Goal: Transaction & Acquisition: Obtain resource

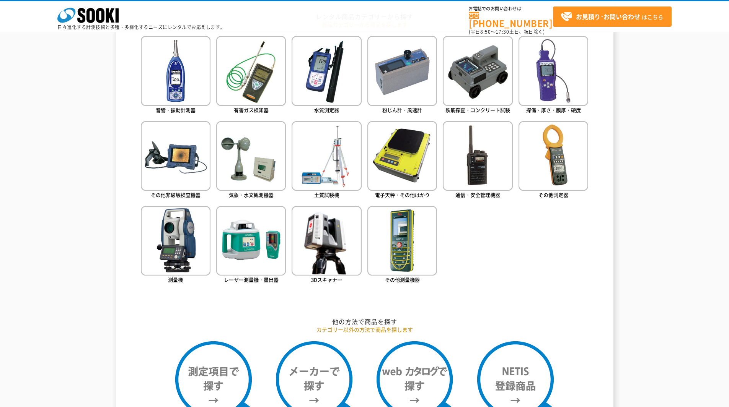
scroll to position [362, 0]
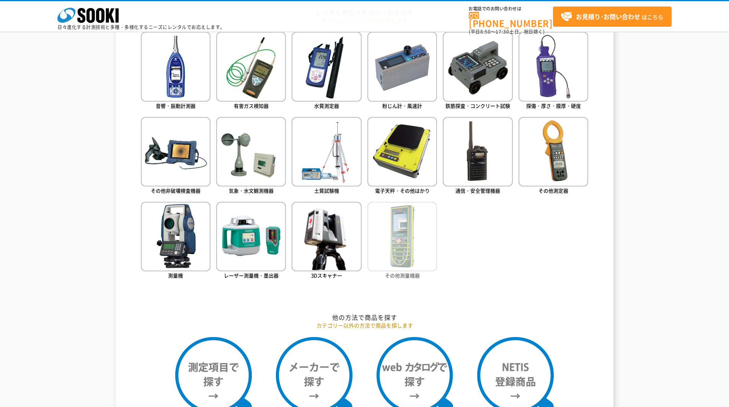
click at [392, 248] on img at bounding box center [402, 237] width 70 height 70
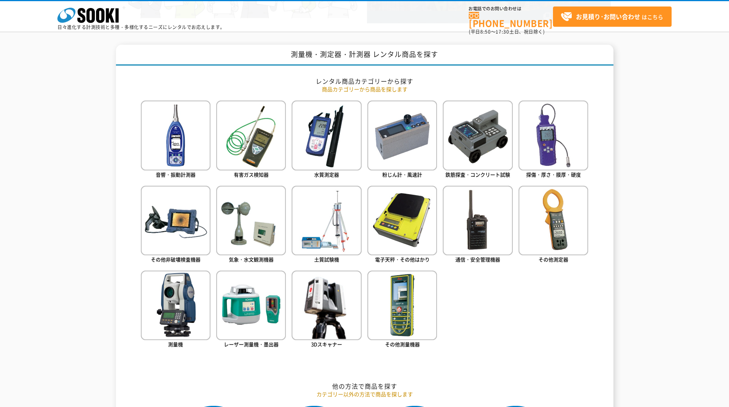
scroll to position [344, 0]
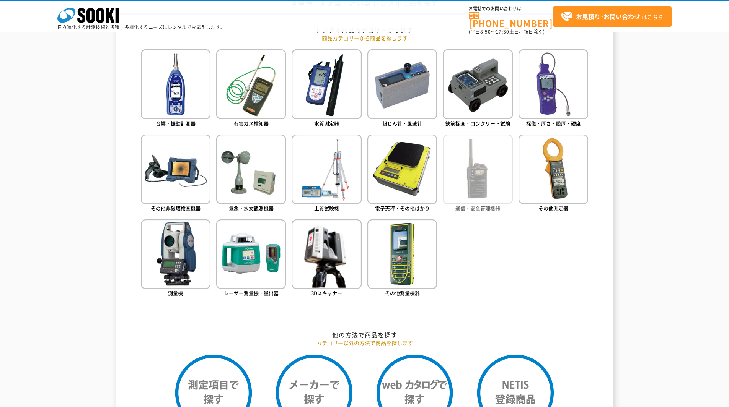
click at [465, 194] on img at bounding box center [478, 170] width 70 height 70
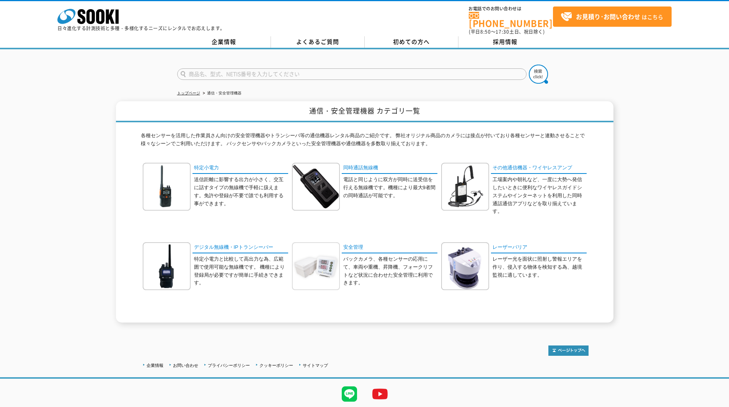
click at [307, 255] on img at bounding box center [316, 267] width 48 height 48
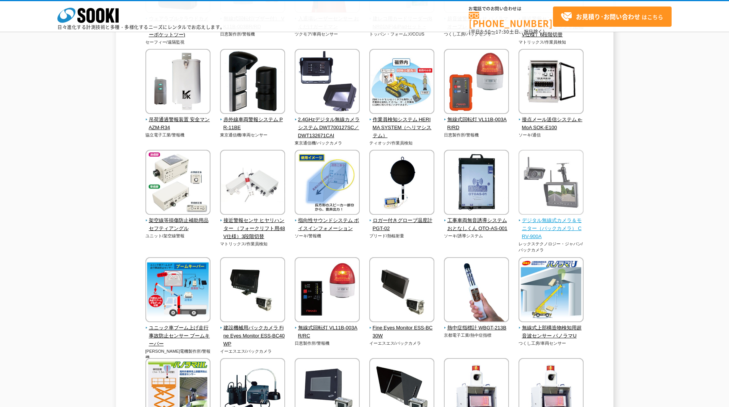
scroll to position [1109, 0]
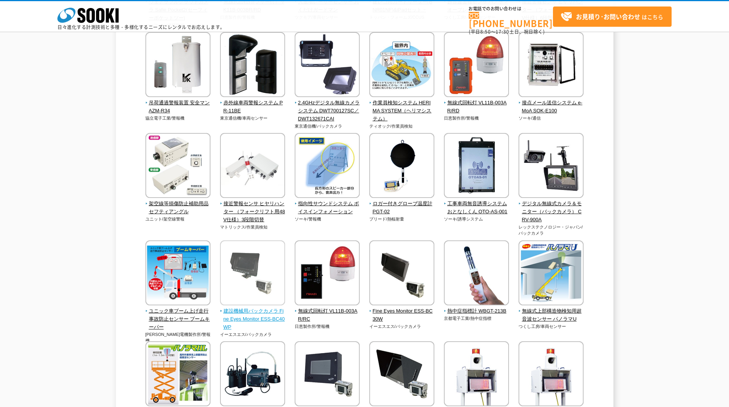
click at [255, 283] on img at bounding box center [252, 274] width 65 height 67
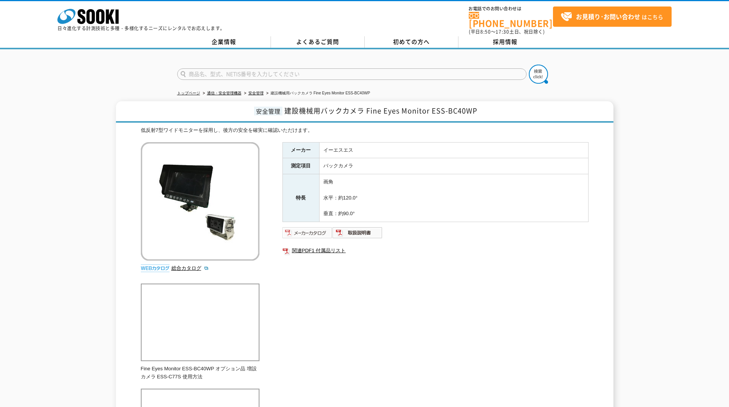
click at [311, 227] on img at bounding box center [307, 233] width 50 height 12
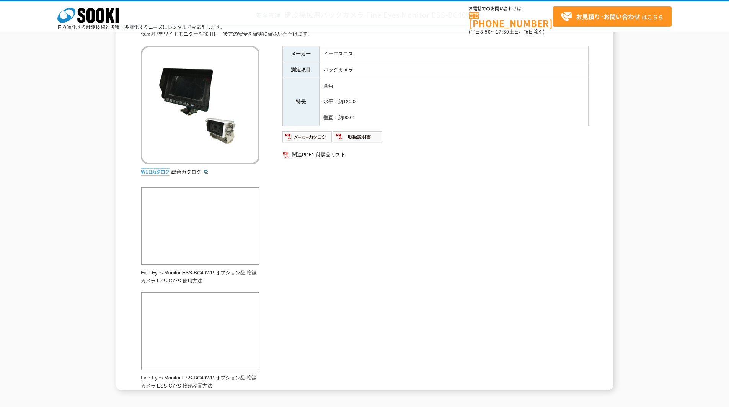
scroll to position [38, 0]
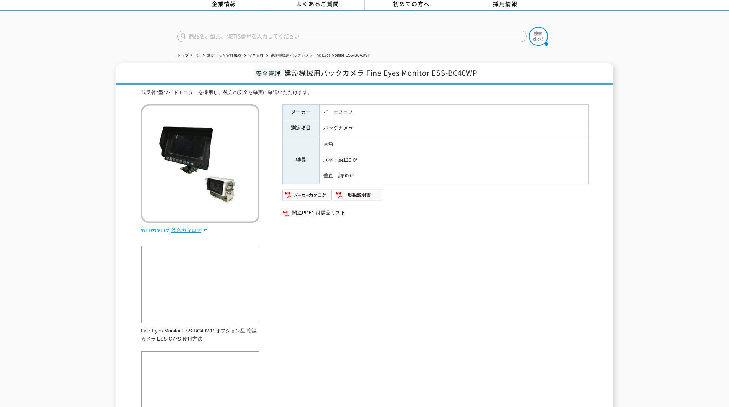
click at [199, 228] on link "総合カタログ" at bounding box center [189, 231] width 37 height 6
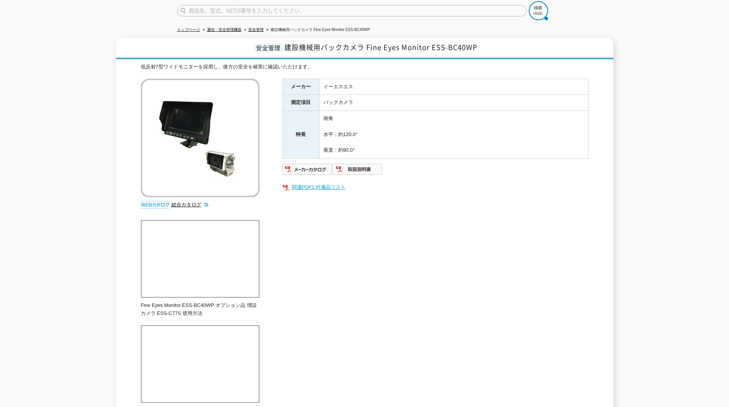
scroll to position [76, 0]
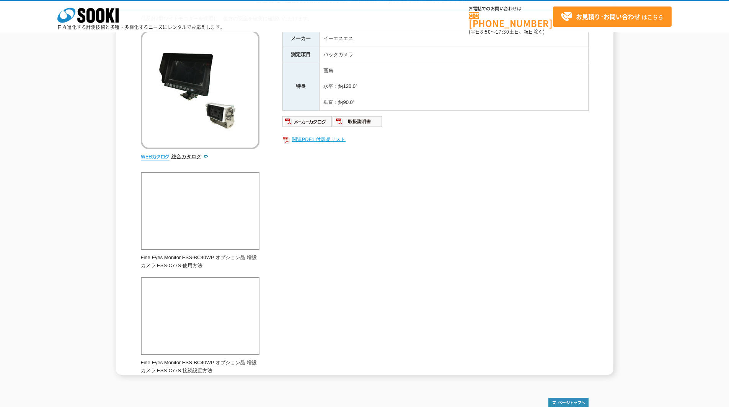
click at [311, 140] on link "関連PDF1 付属品リスト" at bounding box center [435, 140] width 306 height 10
click at [362, 120] on img at bounding box center [357, 122] width 50 height 12
